Goal: Register for event/course

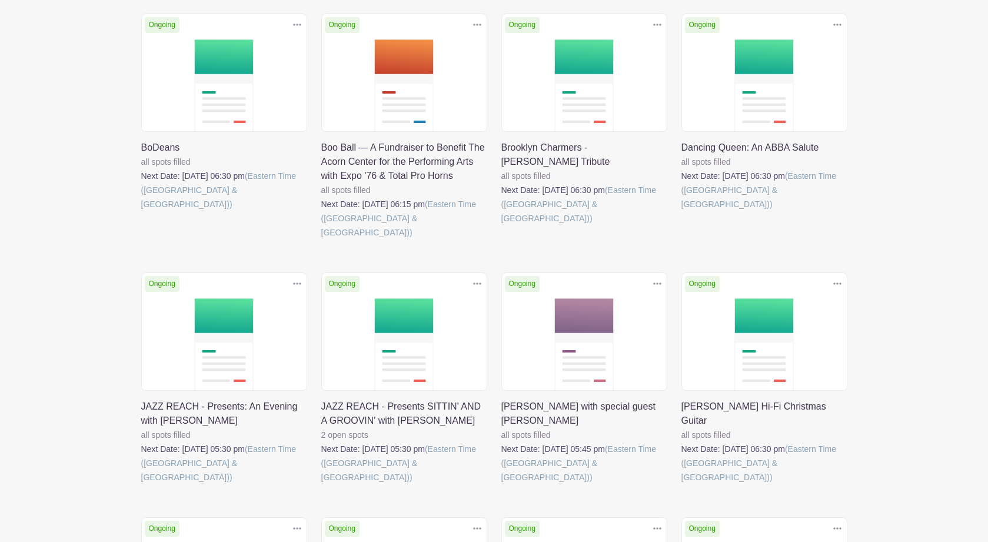
scroll to position [528, 0]
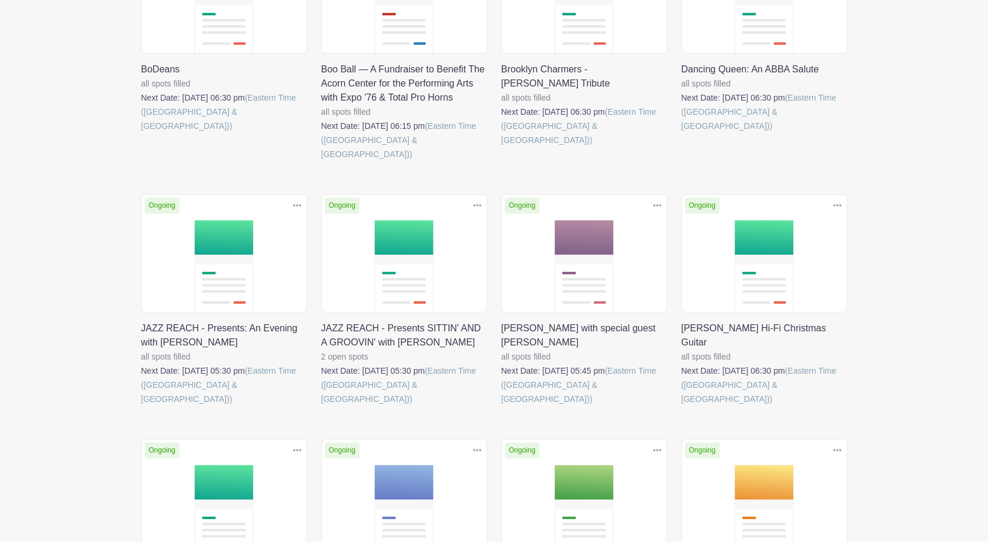
click at [501, 406] on link at bounding box center [501, 406] width 0 height 0
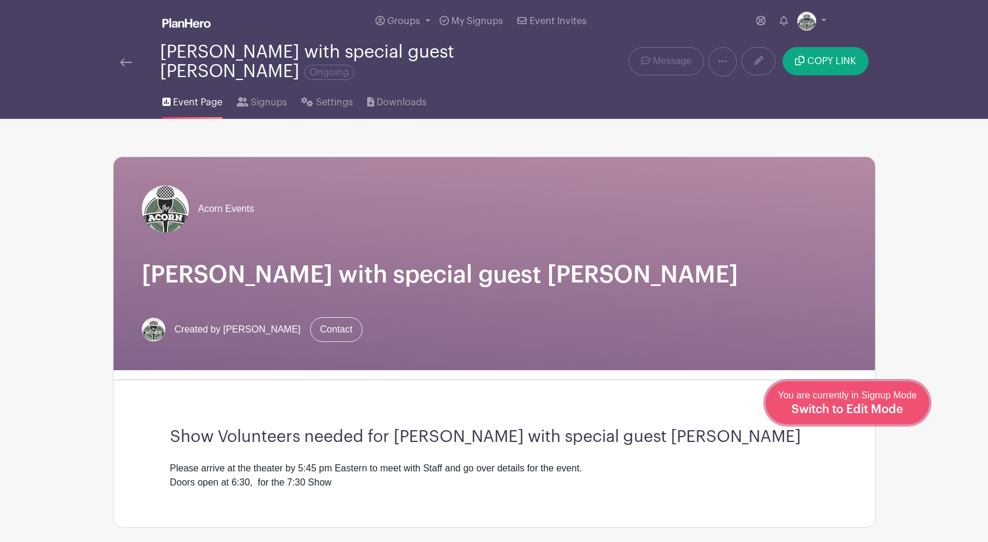
click at [898, 412] on span "Switch to Edit Mode" at bounding box center [847, 410] width 112 height 12
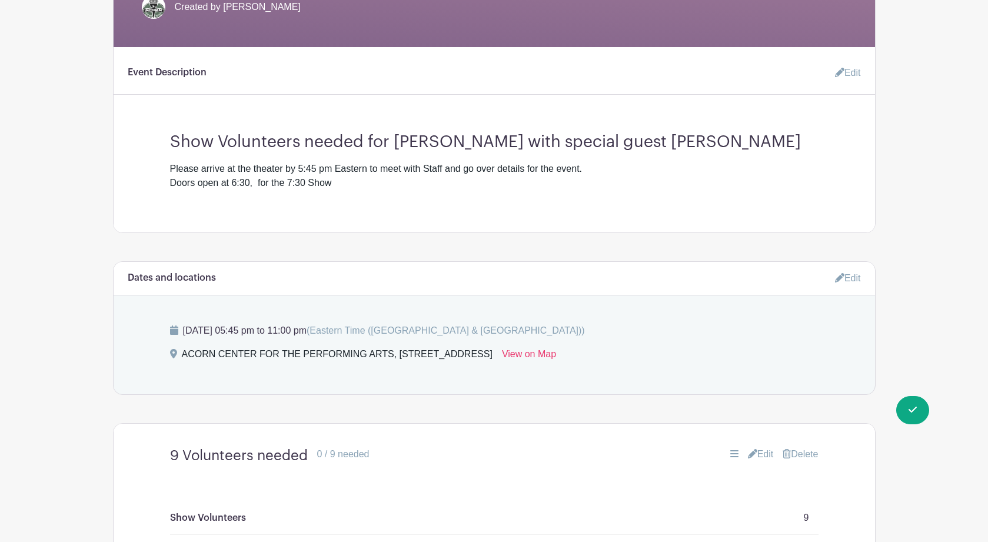
scroll to position [314, 0]
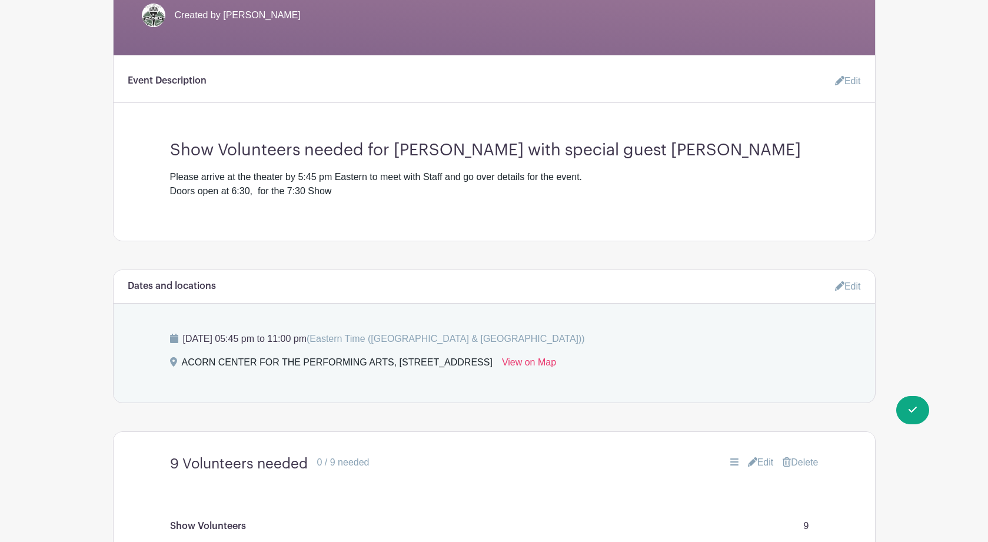
click at [759, 465] on link "Edit" at bounding box center [761, 462] width 26 height 14
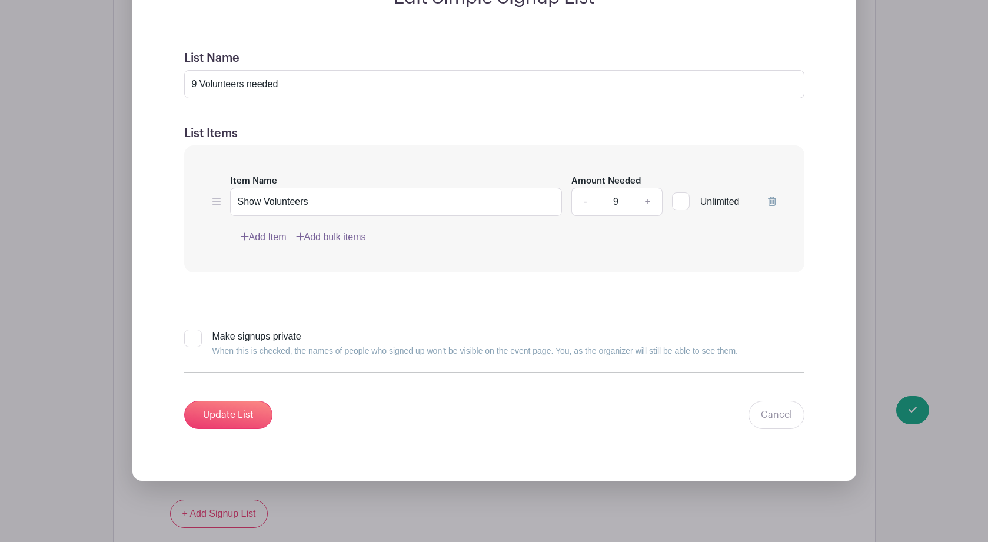
scroll to position [864, 0]
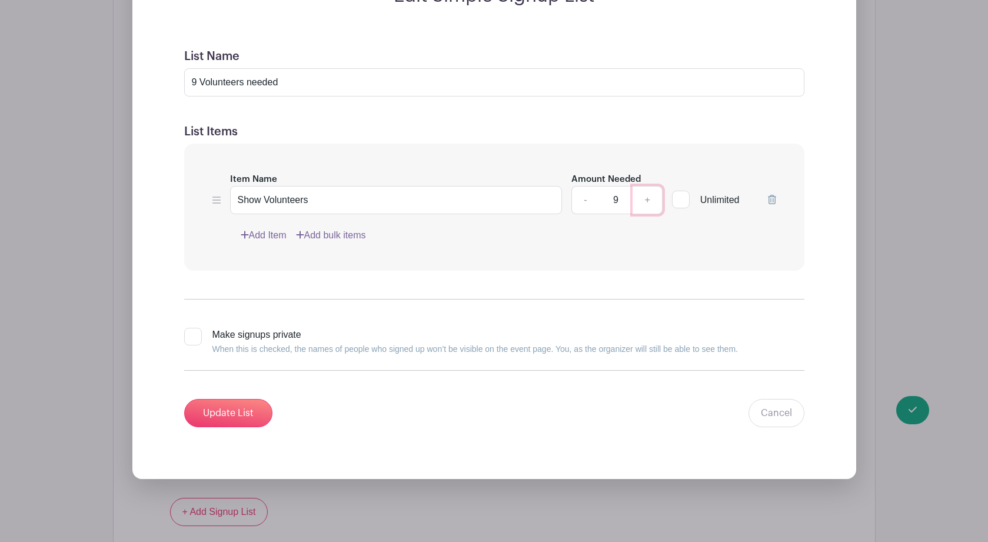
click at [640, 203] on link "+" at bounding box center [647, 200] width 29 height 28
type input "10"
click at [196, 85] on input "9 Volunteers needed" at bounding box center [494, 82] width 620 height 28
type input "10 Volunteers needed"
click at [225, 420] on input "Update List" at bounding box center [228, 413] width 88 height 28
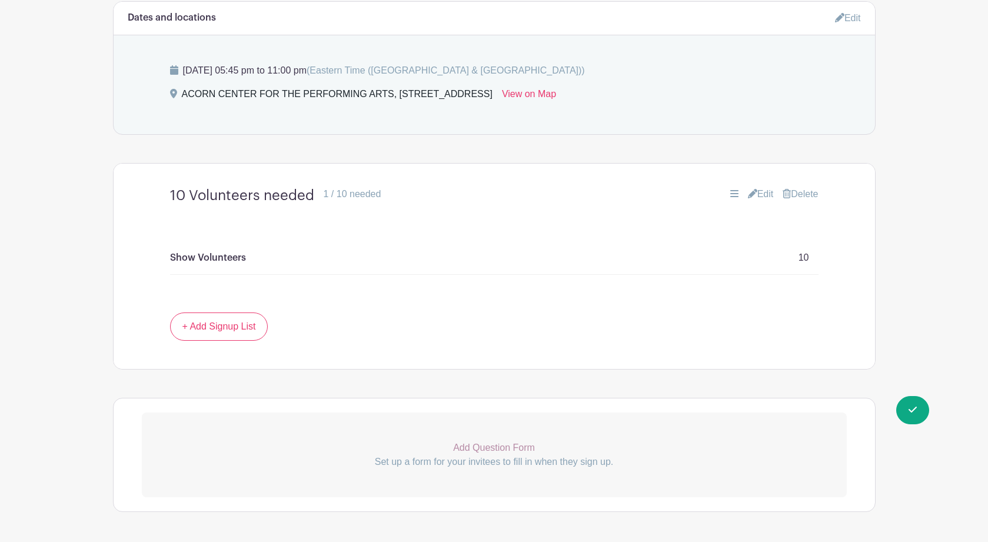
scroll to position [581, 0]
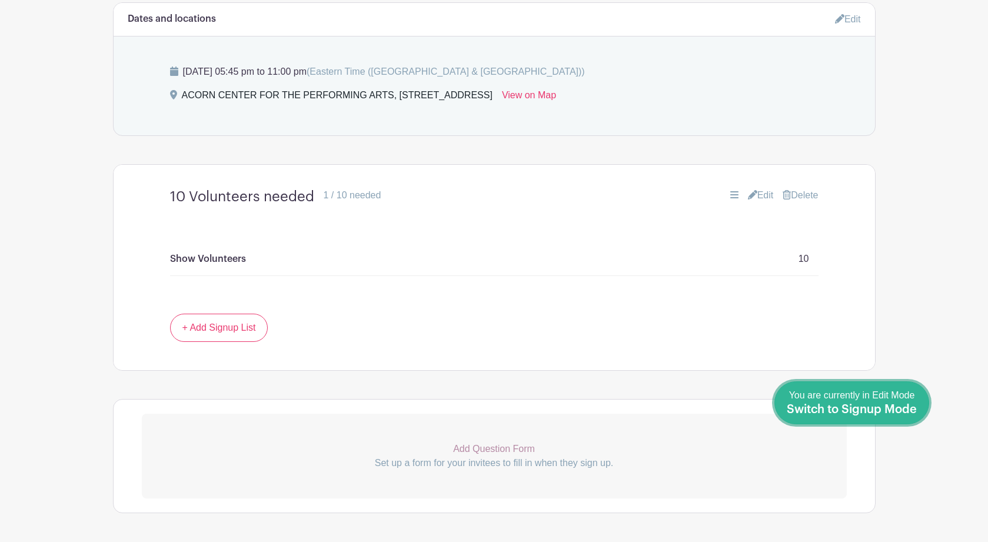
click at [913, 408] on span "Switch to Signup Mode" at bounding box center [852, 410] width 130 height 12
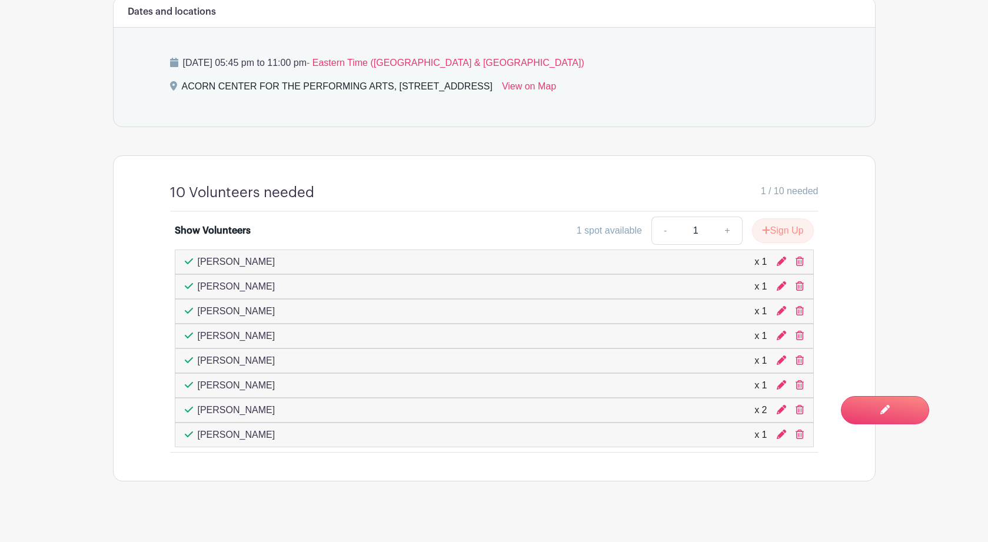
scroll to position [574, 0]
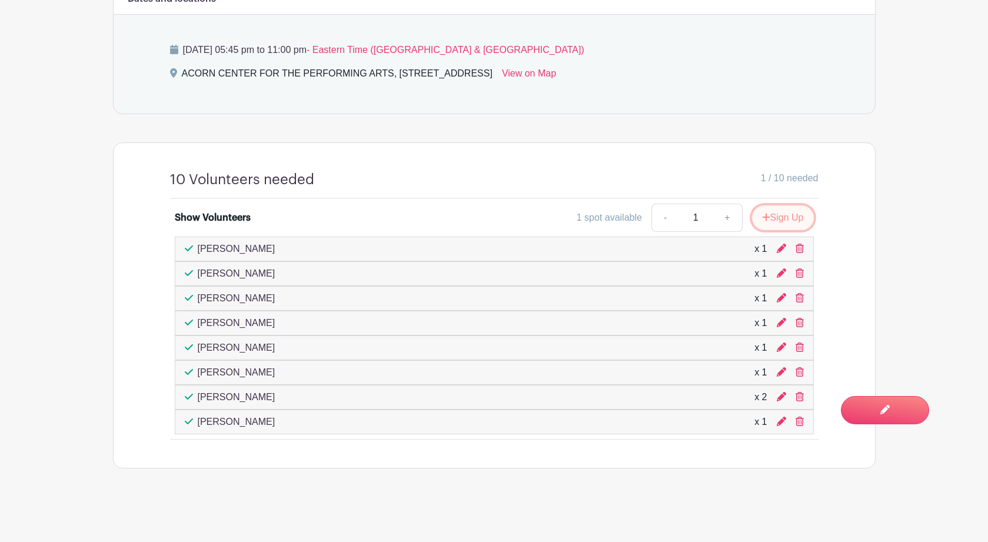
click at [776, 221] on button "Sign Up" at bounding box center [783, 217] width 62 height 25
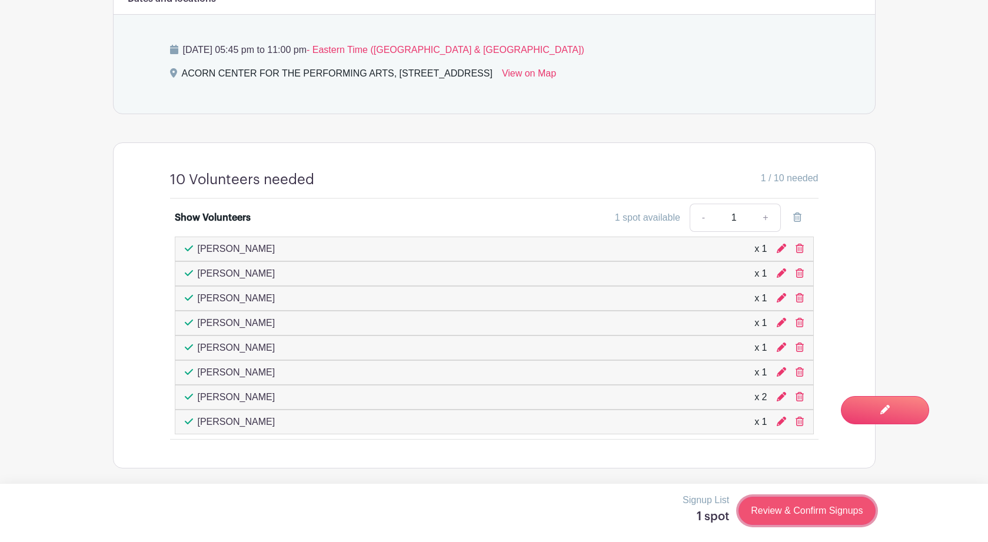
click at [793, 511] on link "Review & Confirm Signups" at bounding box center [807, 511] width 137 height 28
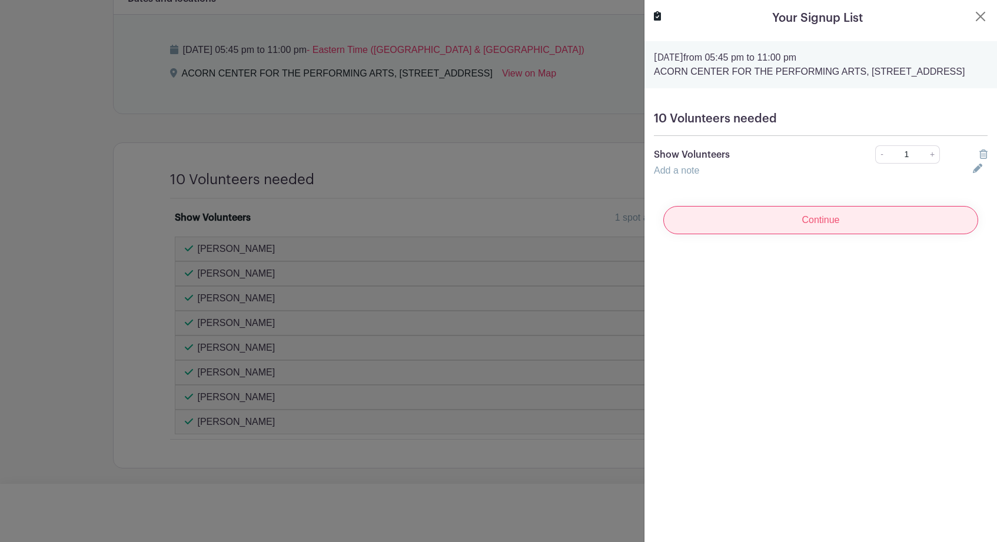
click at [831, 234] on input "Continue" at bounding box center [820, 220] width 315 height 28
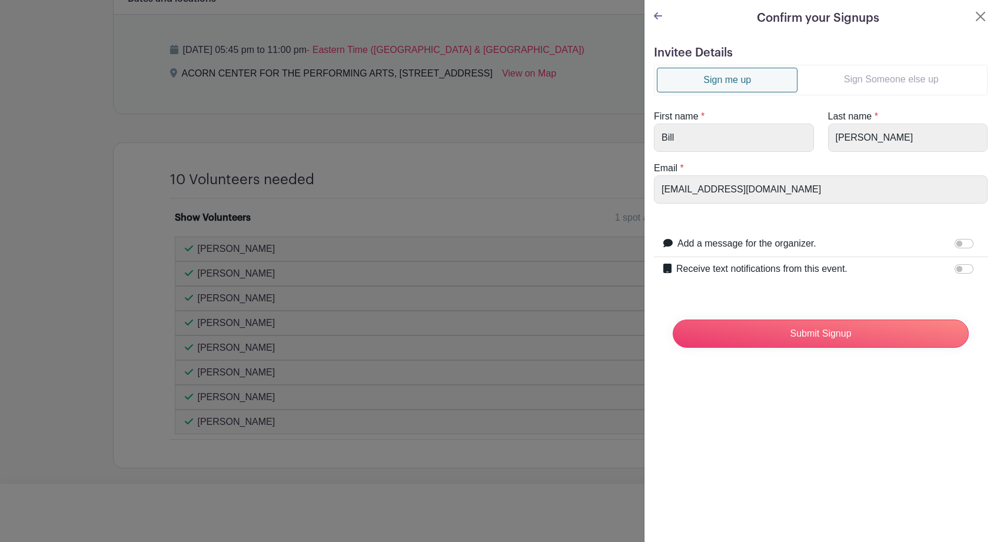
click at [876, 75] on link "Sign Someone else up" at bounding box center [890, 80] width 187 height 24
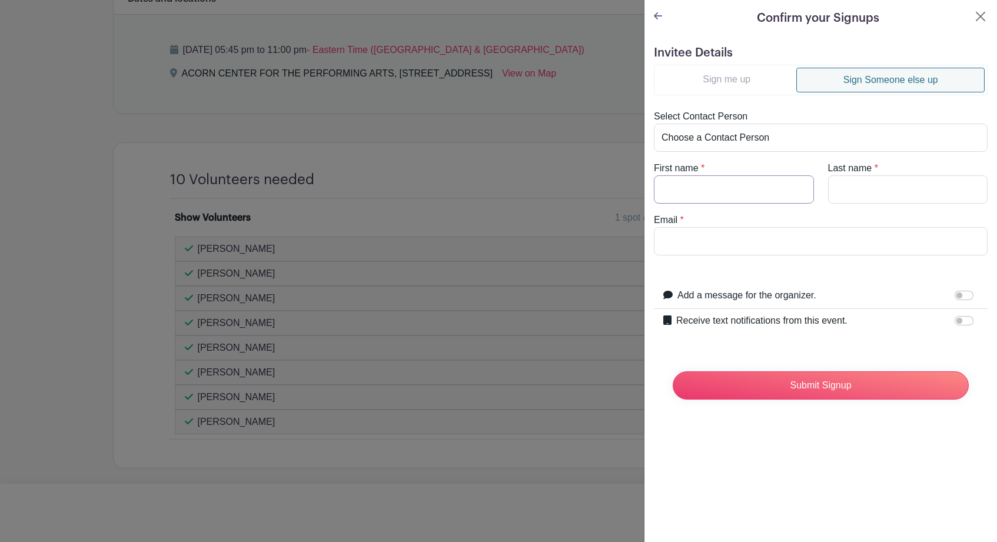
click at [758, 194] on input "First name" at bounding box center [734, 189] width 160 height 28
type input "[PERSON_NAME]"
click at [863, 191] on input "Last name" at bounding box center [908, 189] width 160 height 28
type input "[PERSON_NAME]"
click at [820, 242] on input "Email" at bounding box center [821, 241] width 334 height 28
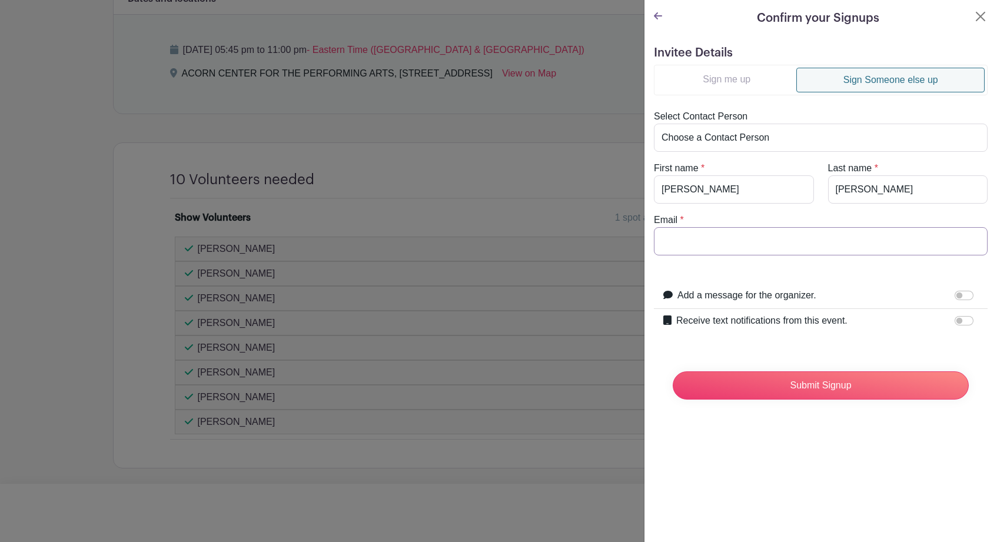
paste input "[EMAIL_ADDRESS][DOMAIN_NAME]"
type input "[EMAIL_ADDRESS][DOMAIN_NAME]"
click at [865, 271] on form "Invitee Details Sign me up Sign Someone else up Select Contact Person Choose a …" at bounding box center [821, 227] width 334 height 363
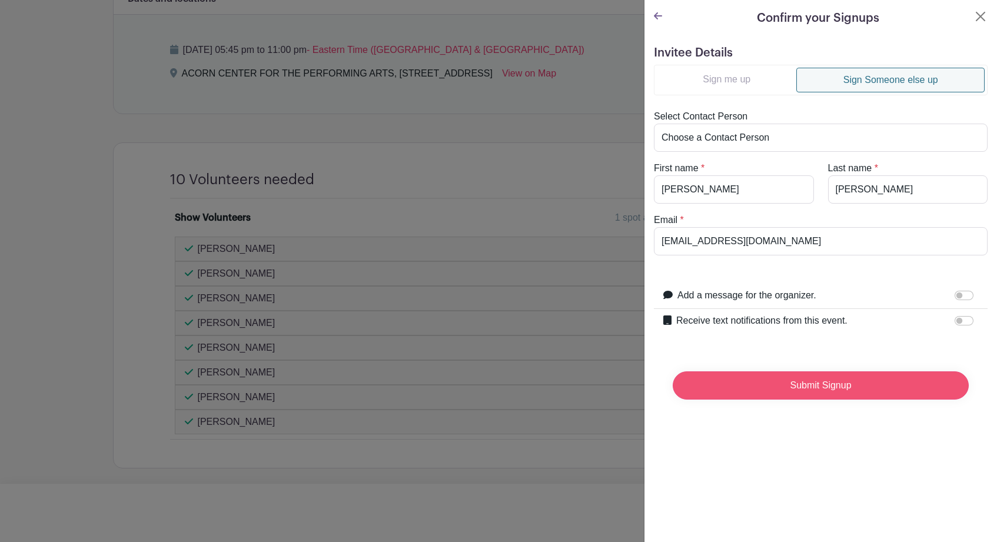
click at [821, 389] on input "Submit Signup" at bounding box center [821, 385] width 296 height 28
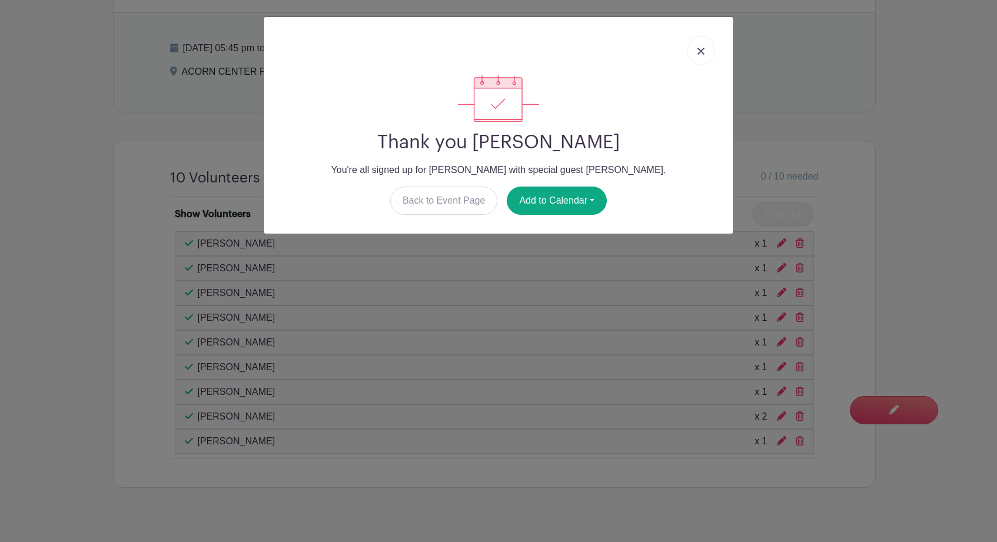
click at [698, 54] on img at bounding box center [700, 51] width 7 height 7
